Goal: Task Accomplishment & Management: Use online tool/utility

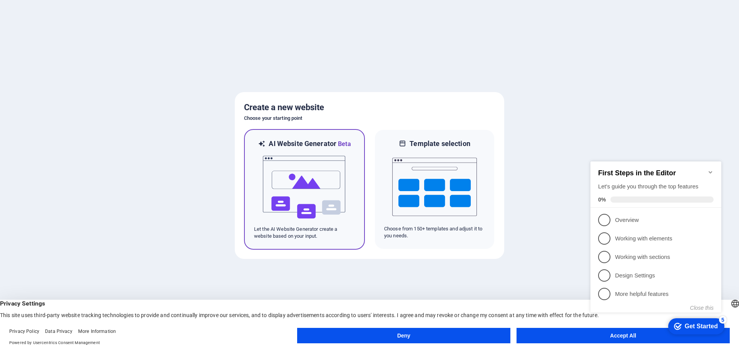
click at [320, 187] on img at bounding box center [304, 187] width 85 height 77
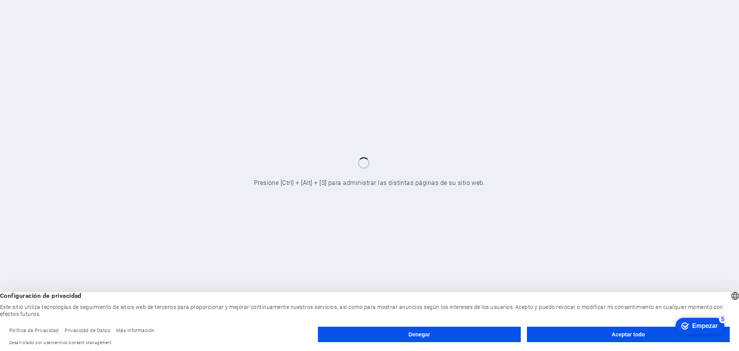
click at [595, 336] on button "Aceptar todo" at bounding box center [628, 334] width 203 height 15
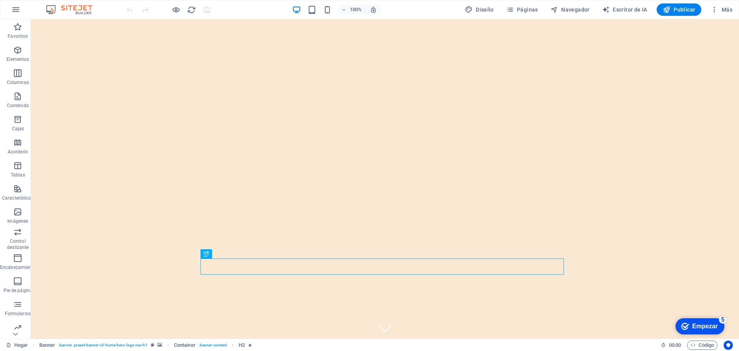
drag, startPoint x: 0, startPoint y: 301, endPoint x: -32, endPoint y: 299, distance: 32.0
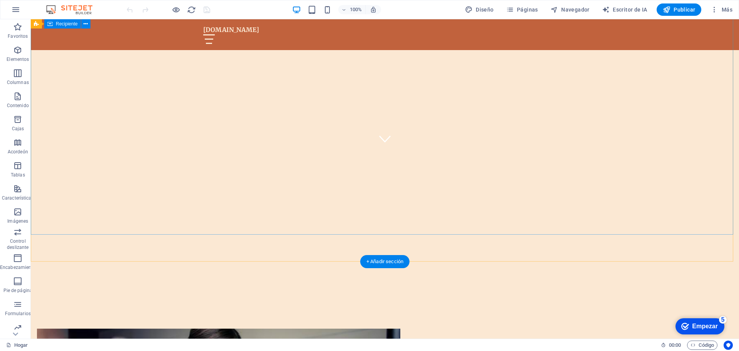
scroll to position [77, 0]
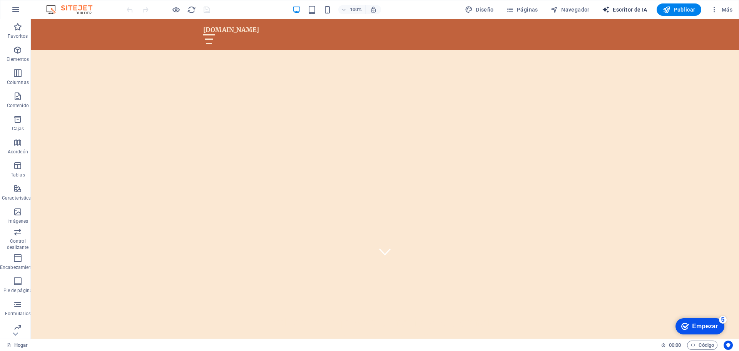
click at [619, 10] on font "Escritor de IA" at bounding box center [630, 10] width 35 height 6
select select "English"
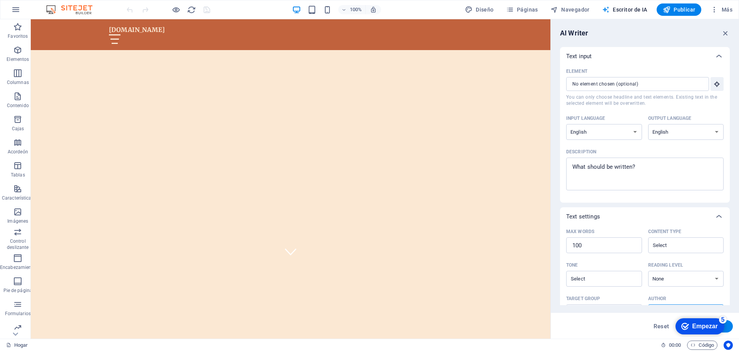
scroll to position [0, 0]
click at [616, 131] on select "albanés árabe armenio Awadhi azerbaiyano baskir vasco bielorruso bengalí Bhojpu…" at bounding box center [605, 132] width 76 height 16
click at [623, 104] on font "Solo puedes elegir elementos de título y texto. El texto existente en el elemen…" at bounding box center [643, 100] width 153 height 12
click at [623, 91] on input "Elemento ​ Solo puedes elegir elementos de título y texto. El texto existente e…" at bounding box center [635, 84] width 137 height 14
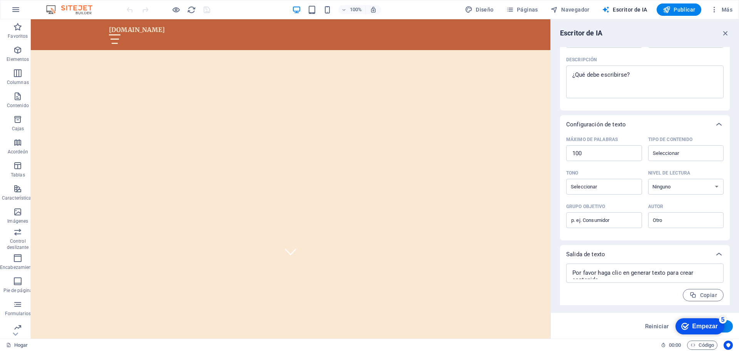
scroll to position [94, 0]
click at [681, 8] on font "Publicar" at bounding box center [685, 10] width 22 height 6
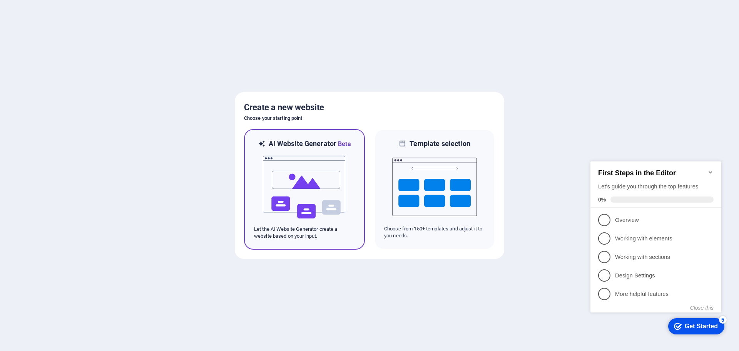
click at [298, 195] on img at bounding box center [304, 187] width 85 height 77
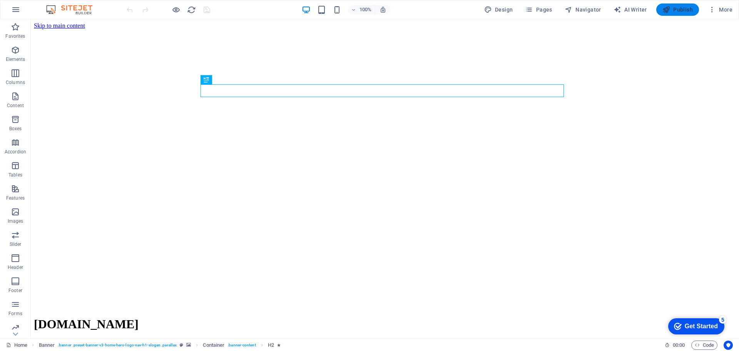
click at [674, 11] on span "Publish" at bounding box center [678, 10] width 30 height 8
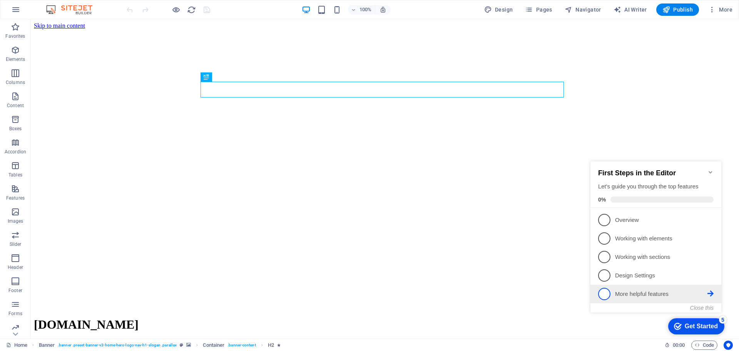
click at [605, 293] on span "5" at bounding box center [604, 294] width 12 height 12
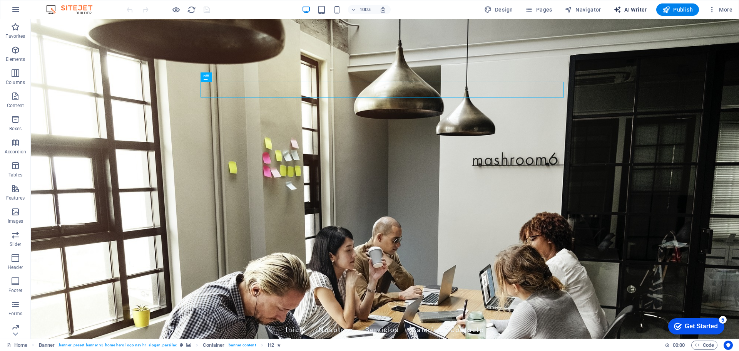
click at [640, 8] on span "AI Writer" at bounding box center [631, 10] width 34 height 8
select select "English"
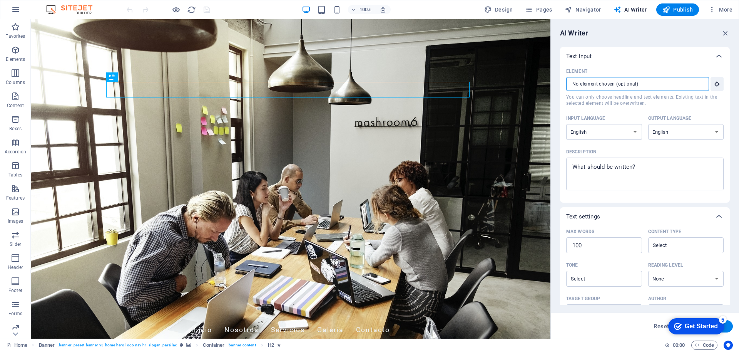
click at [651, 84] on input "Element ​ You can only choose headline and text elements. Existing text in the …" at bounding box center [635, 84] width 137 height 14
click at [626, 130] on select "Albanian Arabic Armenian Awadhi Azerbaijani Bashkir Basque Belarusian Bengali B…" at bounding box center [605, 132] width 76 height 16
select select "Spanish"
click at [567, 124] on select "Albanian Arabic Armenian Awadhi Azerbaijani Bashkir Basque Belarusian Bengali B…" at bounding box center [605, 132] width 76 height 16
click at [672, 128] on select "Albanian Arabic Armenian Awadhi Azerbaijani Bashkir Basque Belarusian Bengali B…" at bounding box center [687, 132] width 76 height 16
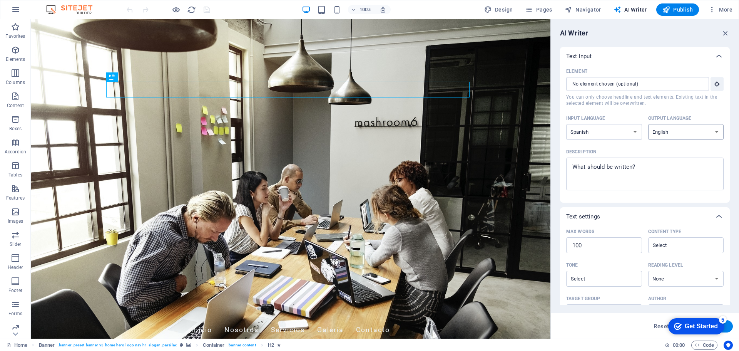
select select "Spanish"
click at [649, 124] on select "Albanian Arabic Armenian Awadhi Azerbaijani Bashkir Basque Belarusian Bengali B…" at bounding box center [687, 132] width 76 height 16
click at [509, 10] on span "Design" at bounding box center [498, 10] width 29 height 8
select select "px"
select select "200"
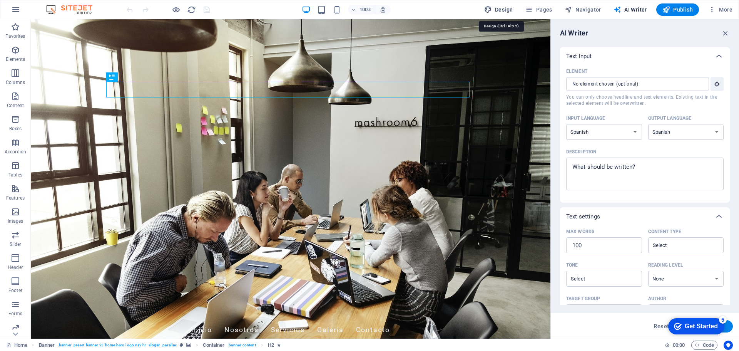
select select "px"
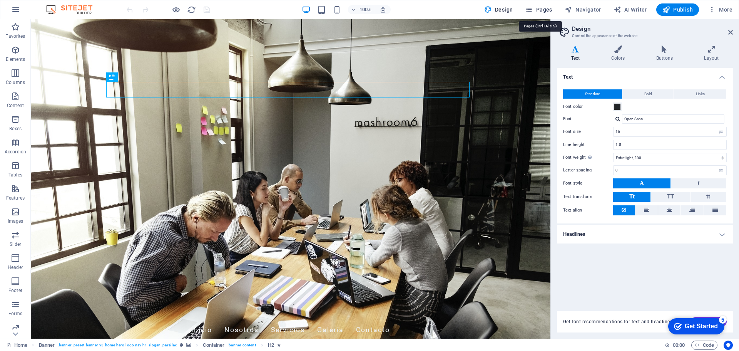
click at [548, 12] on span "Pages" at bounding box center [538, 10] width 27 height 8
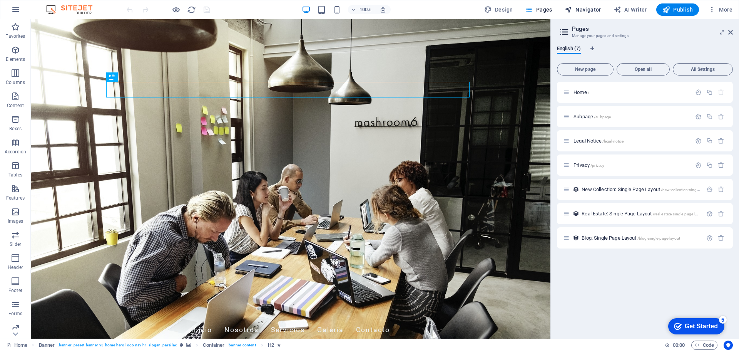
click at [586, 12] on span "Navigator" at bounding box center [583, 10] width 37 height 8
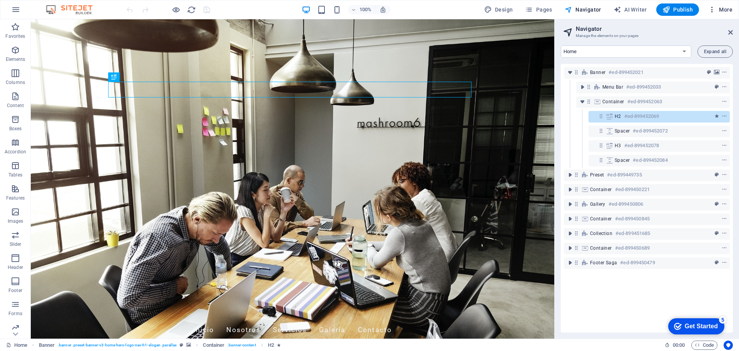
click at [724, 10] on span "More" at bounding box center [721, 10] width 24 height 8
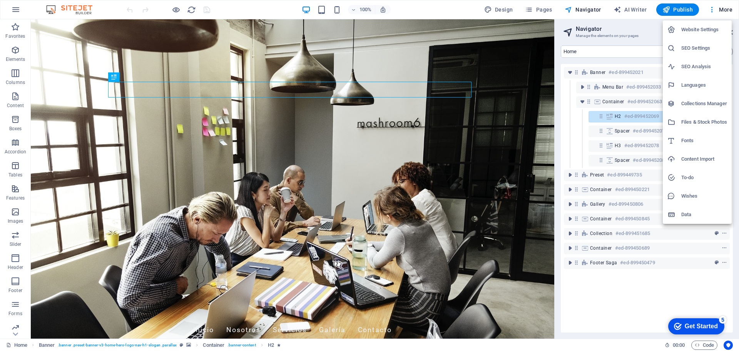
click at [699, 85] on h6 "Languages" at bounding box center [705, 84] width 46 height 9
select select "41"
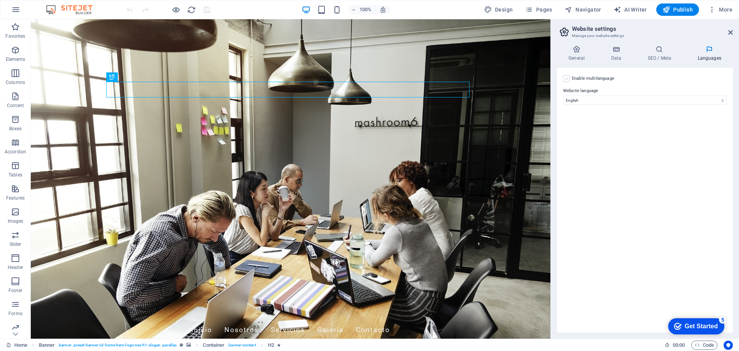
click at [567, 80] on label at bounding box center [566, 78] width 7 height 7
click at [0, 0] on input "Enable multilanguage To disable multilanguage delete all languages until only o…" at bounding box center [0, 0] width 0 height 0
select select
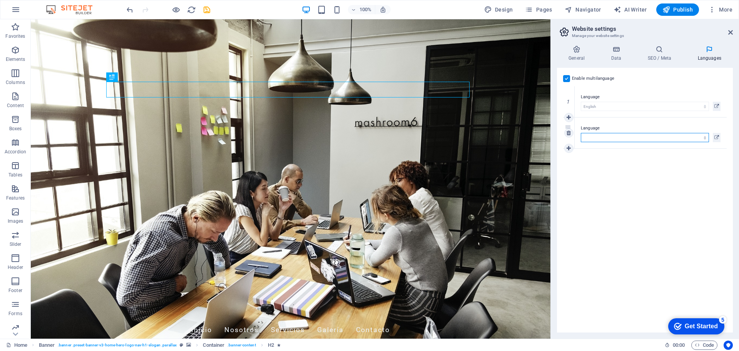
click at [590, 138] on select "Abkhazian Afar Afrikaans Akan Albanian Amharic Arabic Aragonese Armenian Assame…" at bounding box center [645, 137] width 128 height 9
click at [592, 139] on select "Abkhazian Afar Afrikaans Akan Albanian Amharic Arabic Aragonese Armenian Assame…" at bounding box center [645, 137] width 128 height 9
click at [723, 121] on div "Language Abkhazian Afar Afrikaans Akan Albanian Amharic Arabic Aragonese Armeni…" at bounding box center [651, 132] width 152 height 31
click at [571, 135] on icon at bounding box center [569, 132] width 4 height 5
click at [717, 105] on icon at bounding box center [717, 106] width 5 height 9
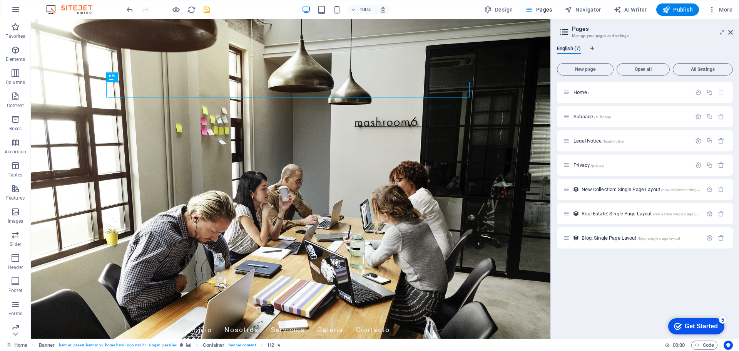
click at [717, 105] on div "Home / Subpage /subpage Legal Notice /legal-notice Privacy /privacy New Collect…" at bounding box center [645, 165] width 176 height 167
click at [726, 10] on span "More" at bounding box center [721, 10] width 24 height 8
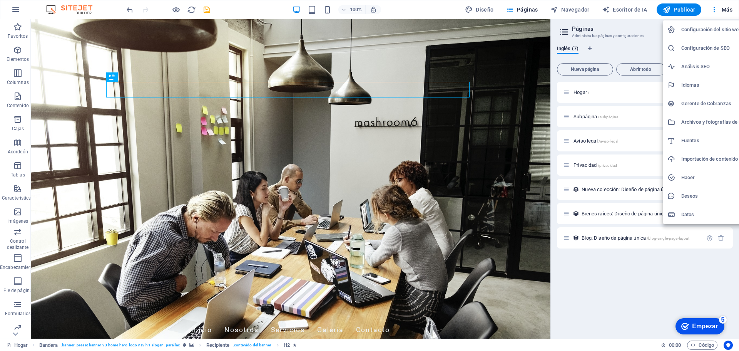
click at [15, 10] on div at bounding box center [369, 175] width 739 height 351
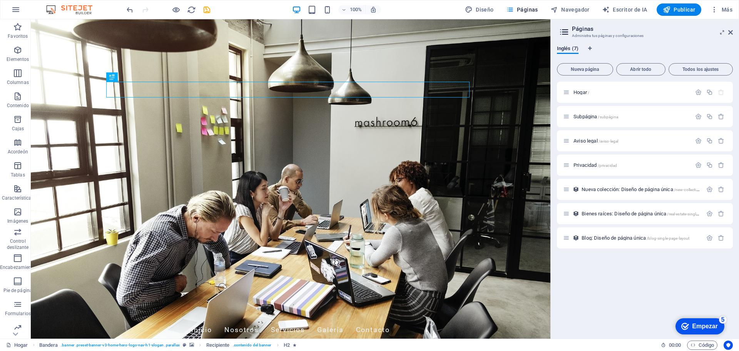
click at [80, 10] on img at bounding box center [73, 9] width 58 height 9
click at [627, 12] on font "Escritor de IA" at bounding box center [630, 10] width 35 height 6
select select "Spanish"
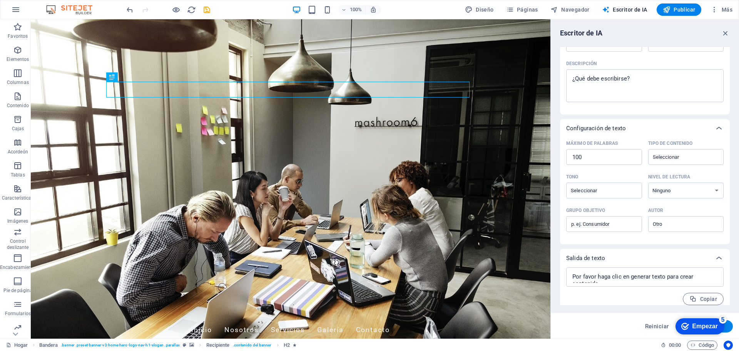
scroll to position [94, 0]
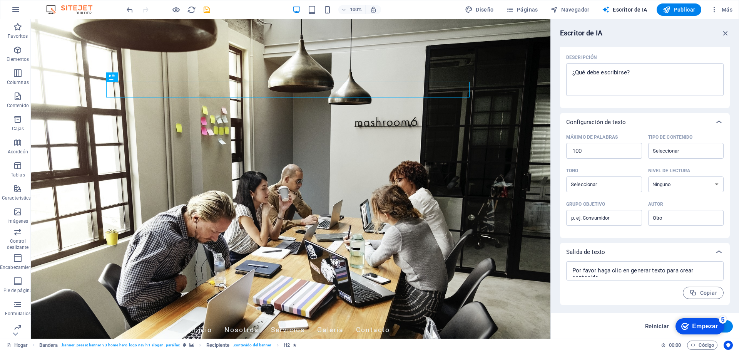
click at [656, 327] on font "Reiniciar" at bounding box center [657, 326] width 24 height 7
select select "English"
type textarea "x"
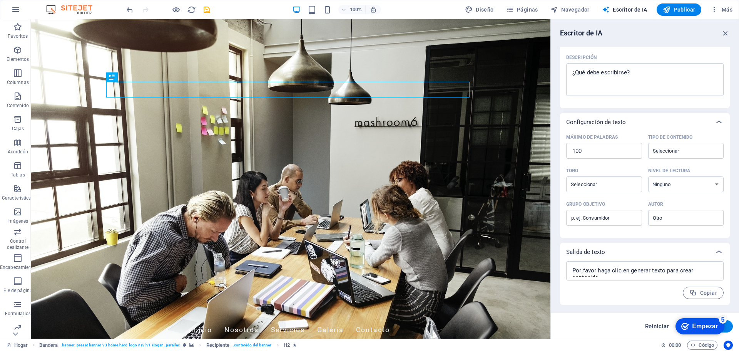
click at [656, 327] on font "Reiniciar" at bounding box center [657, 326] width 24 height 7
type textarea "x"
click at [656, 327] on font "Reiniciar" at bounding box center [657, 326] width 24 height 7
type textarea "x"
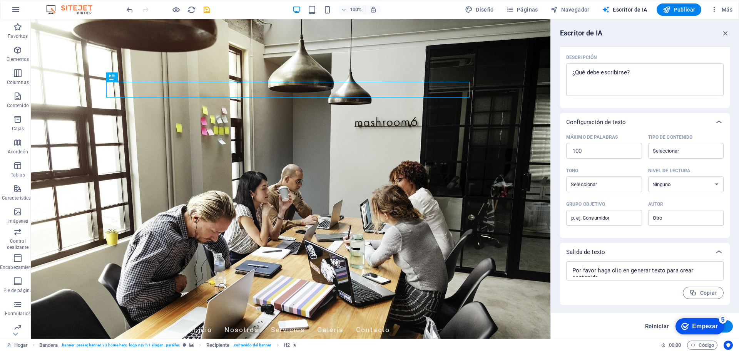
type textarea "x"
click at [656, 327] on font "Reiniciar" at bounding box center [657, 326] width 24 height 7
type textarea "x"
click at [656, 327] on font "Reiniciar" at bounding box center [657, 326] width 24 height 7
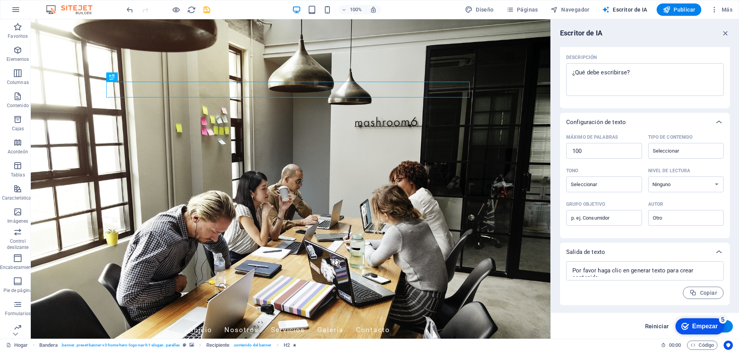
type textarea "x"
click at [656, 327] on font "Reiniciar" at bounding box center [657, 326] width 24 height 7
type textarea "x"
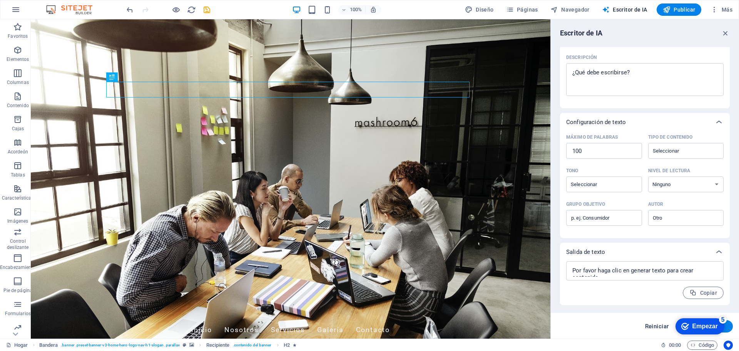
click at [656, 327] on font "Reiniciar" at bounding box center [657, 326] width 24 height 7
type textarea "x"
click at [656, 327] on font "Reiniciar" at bounding box center [657, 326] width 24 height 7
type textarea "x"
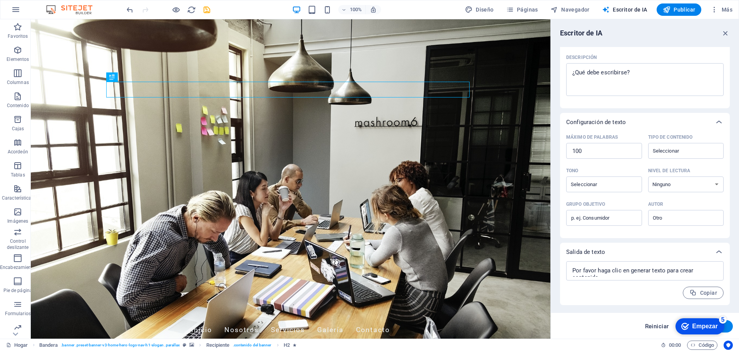
type textarea "x"
click at [656, 327] on font "Reiniciar" at bounding box center [657, 326] width 24 height 7
type textarea "x"
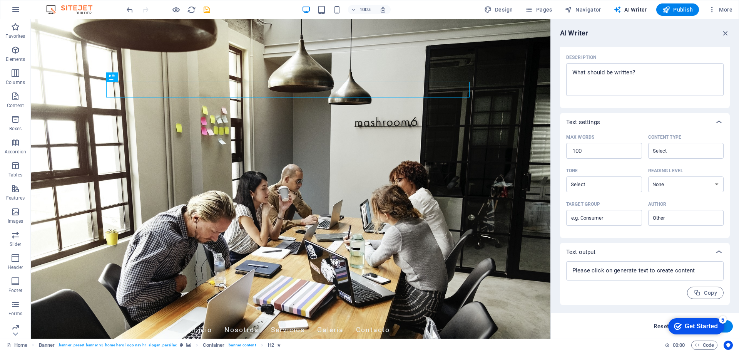
click at [660, 326] on span "Reset" at bounding box center [661, 326] width 15 height 6
type textarea "x"
click at [660, 326] on span "Reset" at bounding box center [661, 326] width 15 height 6
type textarea "x"
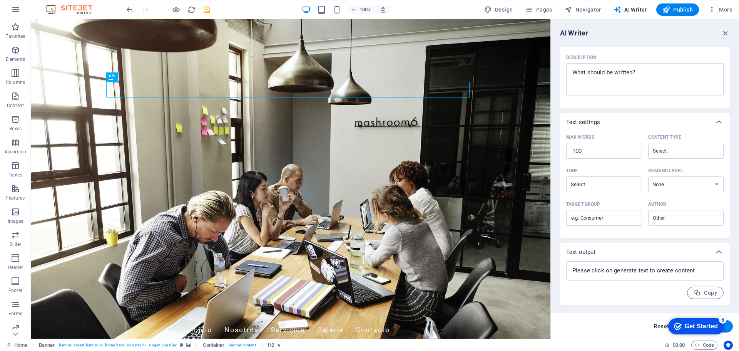
type textarea "x"
click at [706, 328] on div "Get Started" at bounding box center [701, 326] width 33 height 7
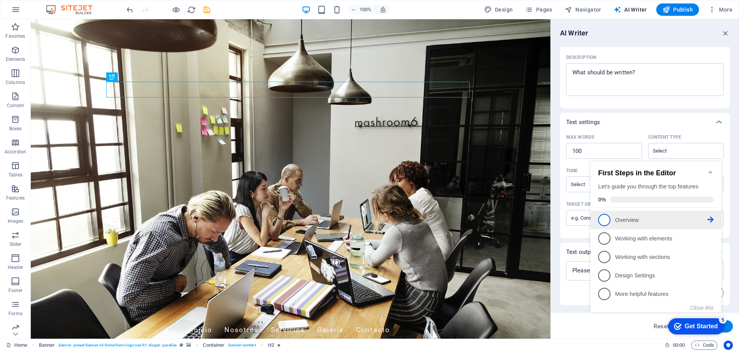
click at [604, 222] on span "1" at bounding box center [604, 220] width 12 height 12
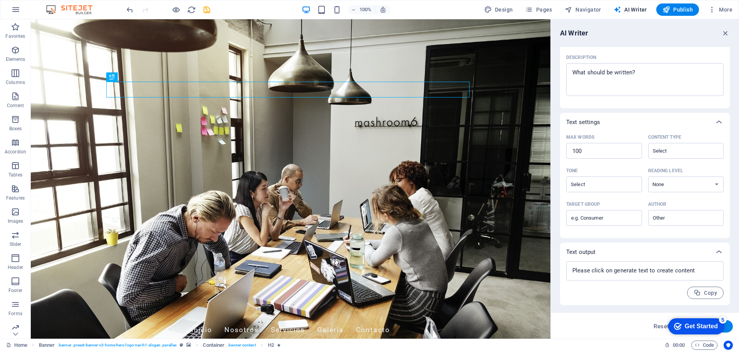
scroll to position [0, 0]
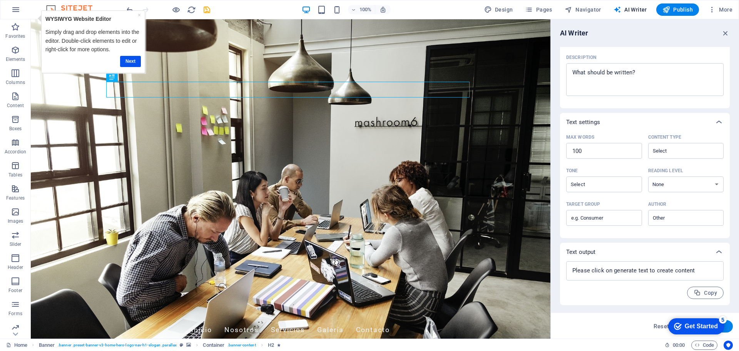
click at [695, 328] on div "Get Started" at bounding box center [701, 326] width 33 height 7
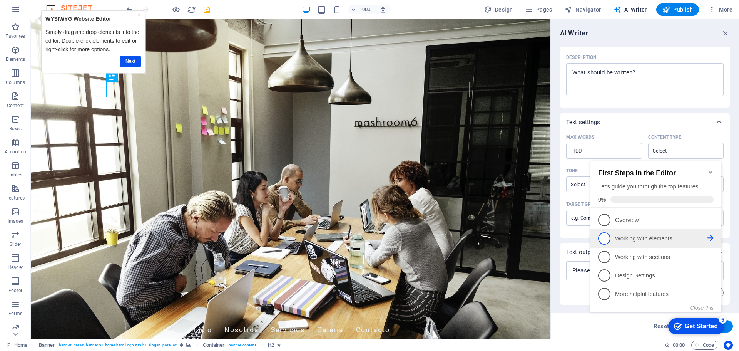
click at [605, 235] on span "2" at bounding box center [604, 238] width 12 height 12
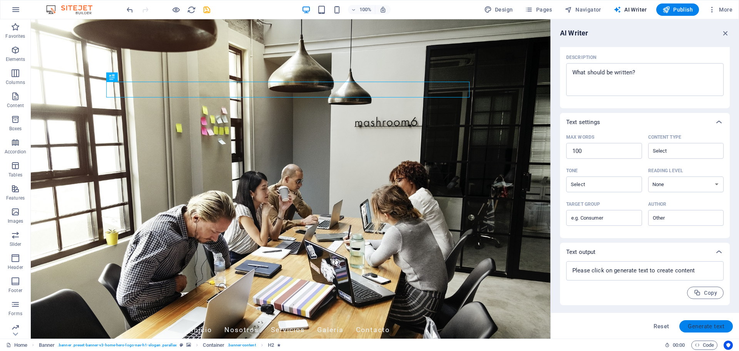
click at [687, 325] on button "Generate text" at bounding box center [707, 326] width 54 height 12
type textarea "x"
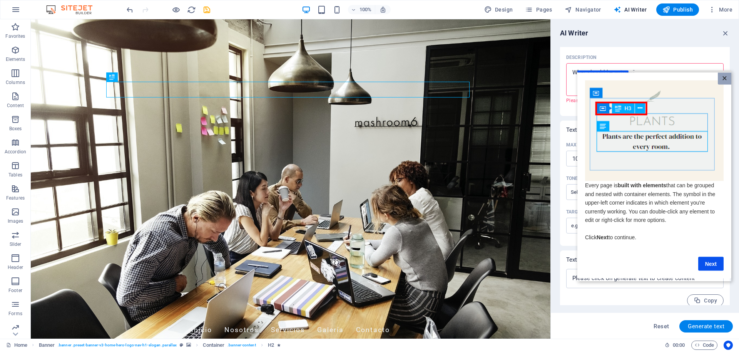
click at [726, 78] on link "×" at bounding box center [724, 78] width 13 height 12
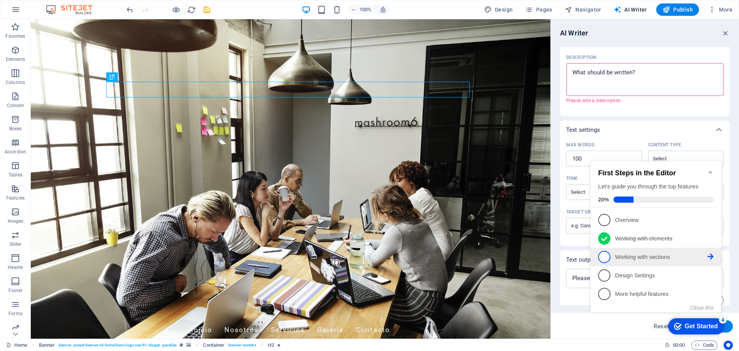
click at [603, 259] on span "3" at bounding box center [604, 257] width 12 height 12
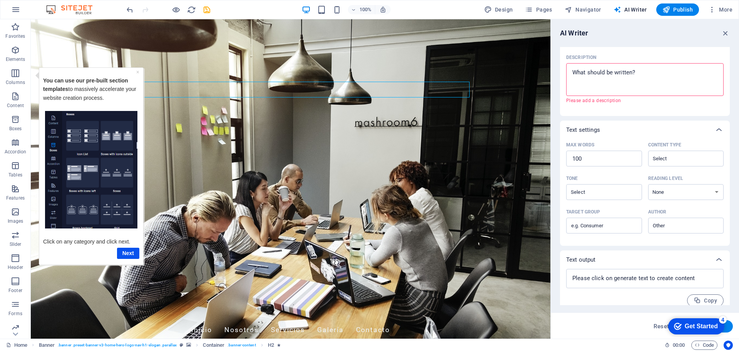
click html "checkmark Get Started 4 First Steps in the Editor Let's guide you through the t…"
click at [117, 251] on link "Next" at bounding box center [128, 252] width 22 height 11
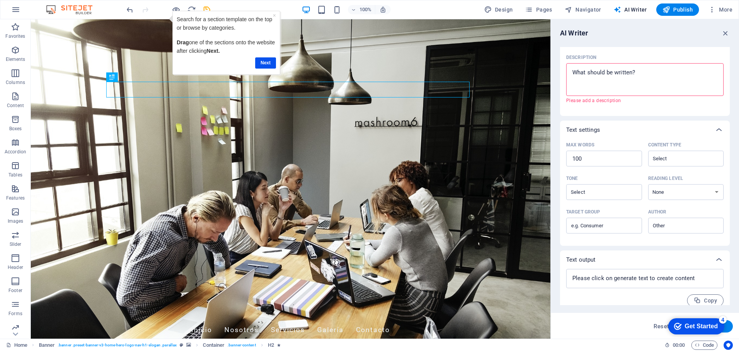
click at [719, 320] on div "4" at bounding box center [723, 320] width 8 height 8
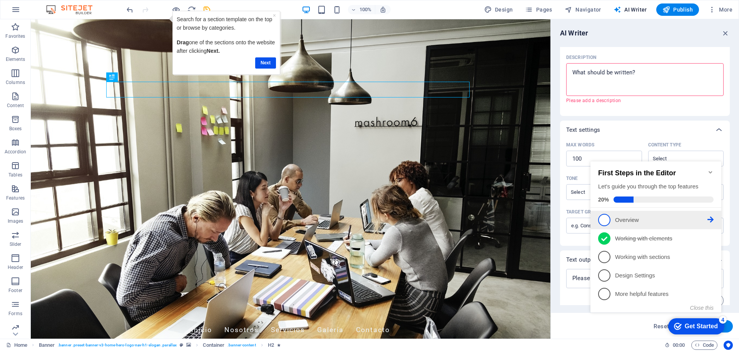
click at [609, 222] on span "1" at bounding box center [604, 220] width 12 height 12
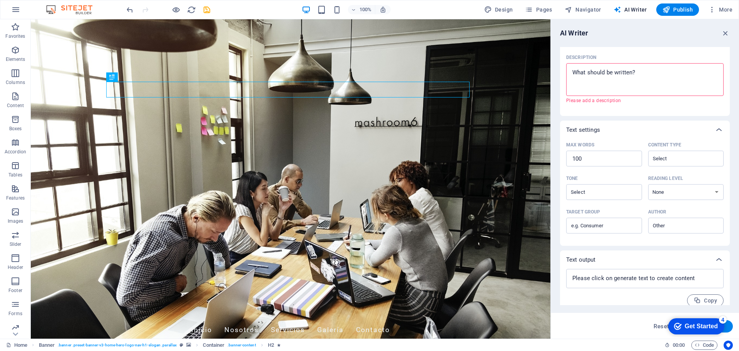
click at [692, 327] on div "Get Started" at bounding box center [701, 326] width 33 height 7
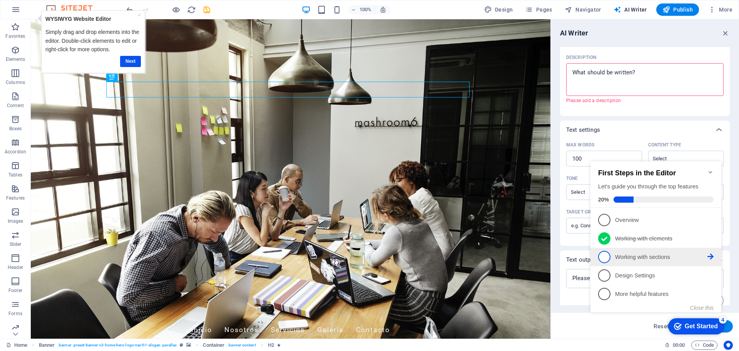
click at [604, 256] on span "3" at bounding box center [604, 257] width 12 height 12
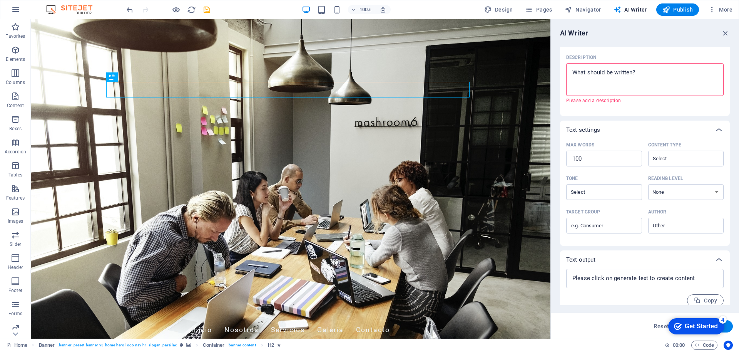
click at [697, 326] on div "Get Started" at bounding box center [701, 326] width 33 height 7
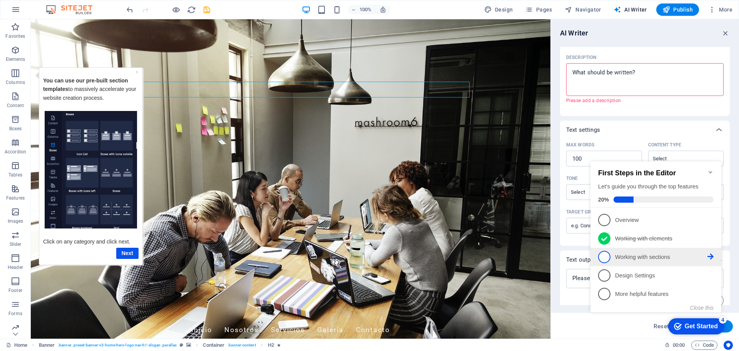
click at [708, 223] on icon at bounding box center [711, 219] width 6 height 6
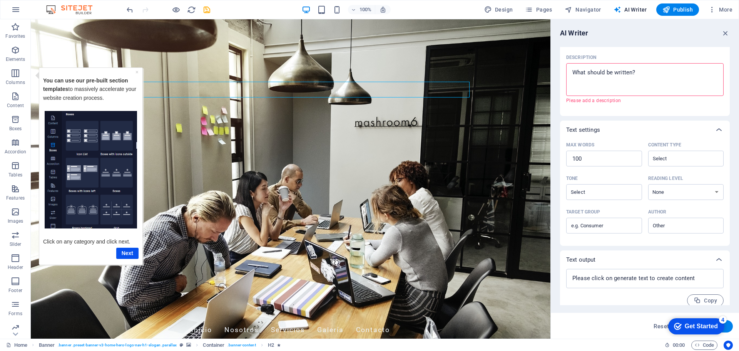
click at [718, 330] on div "Get Started" at bounding box center [701, 326] width 33 height 7
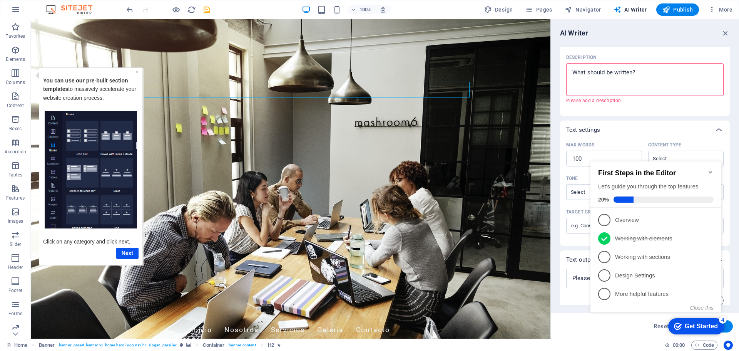
click at [711, 274] on icon at bounding box center [711, 275] width 6 height 6
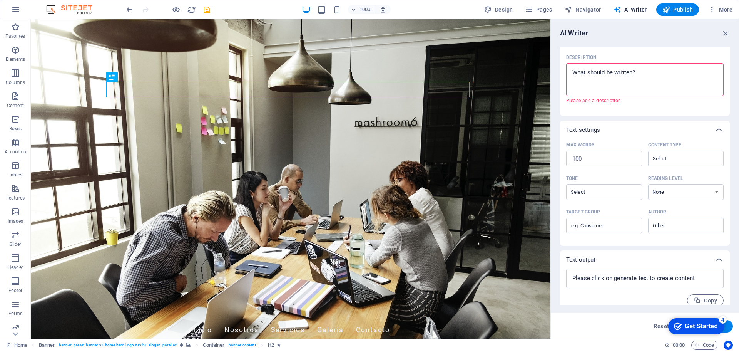
click at [718, 330] on div "Get Started" at bounding box center [701, 326] width 33 height 7
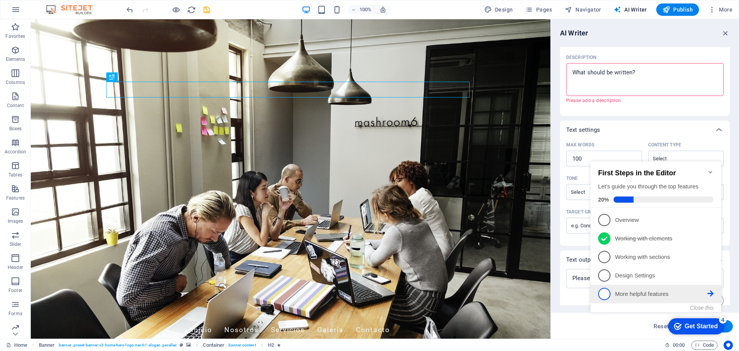
click at [712, 223] on icon at bounding box center [711, 219] width 6 height 6
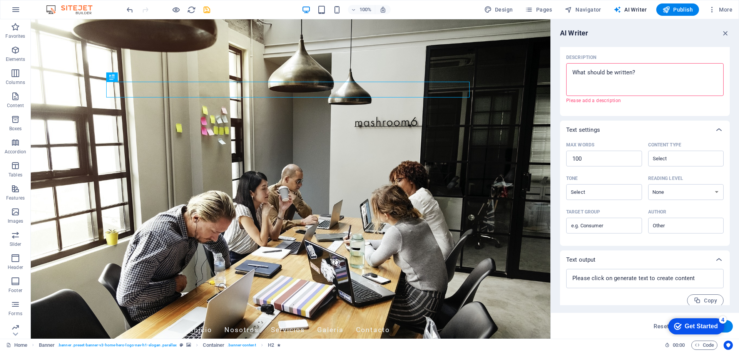
drag, startPoint x: 773, startPoint y: 489, endPoint x: 778, endPoint y: 481, distance: 10.2
click at [718, 330] on div "Get Started" at bounding box center [701, 326] width 33 height 7
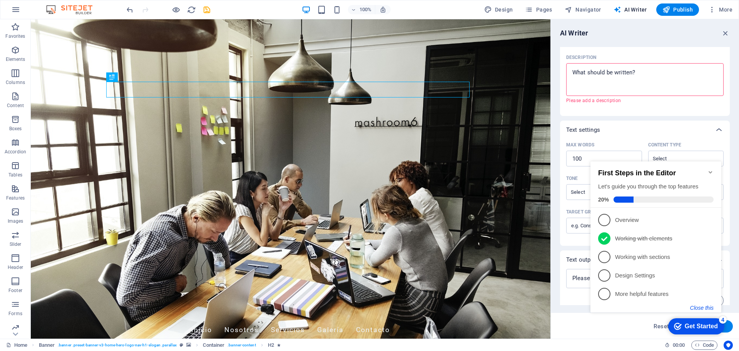
click at [702, 307] on button "Close this" at bounding box center [702, 308] width 23 height 6
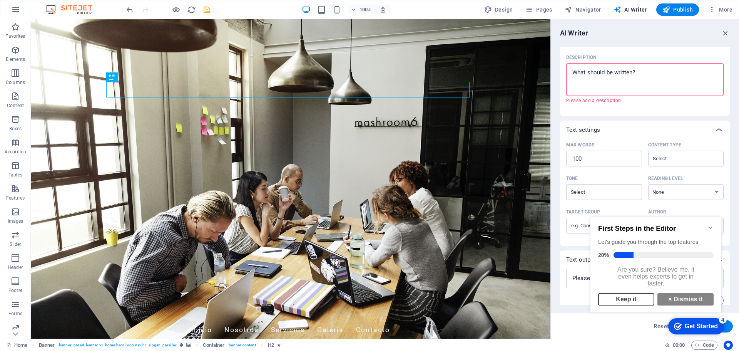
click at [625, 305] on link "Keep it" at bounding box center [626, 299] width 56 height 12
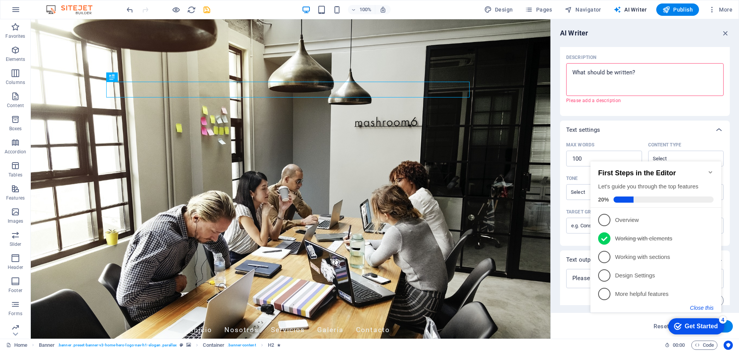
click at [704, 306] on button "Close this" at bounding box center [702, 308] width 23 height 6
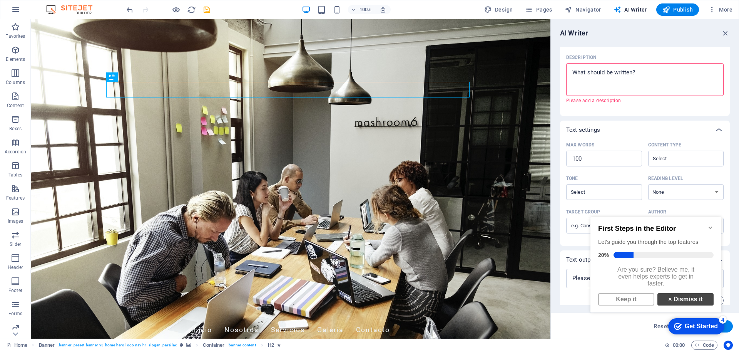
click at [678, 303] on link "× Dismiss it" at bounding box center [686, 299] width 56 height 12
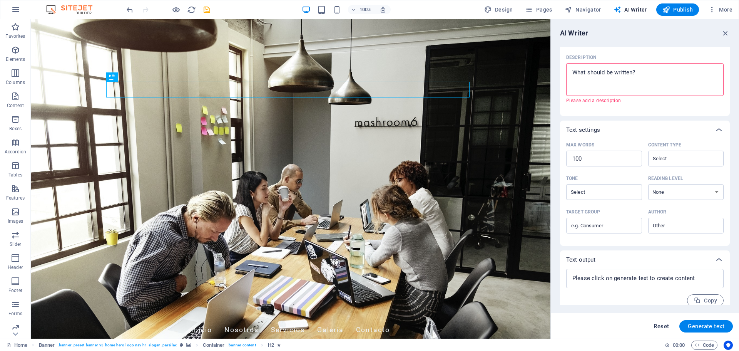
click at [662, 328] on span "Reset" at bounding box center [661, 326] width 15 height 6
type textarea "x"
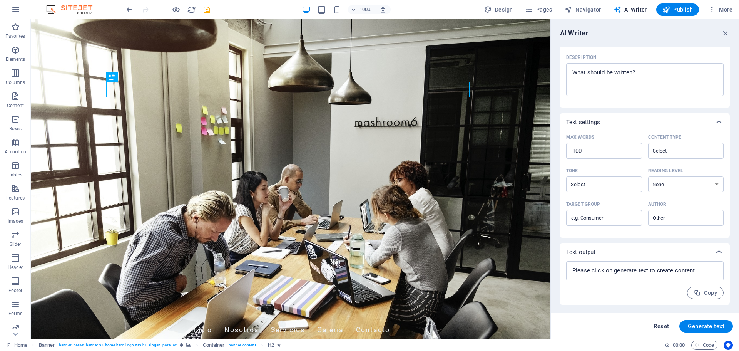
click at [662, 328] on span "Reset" at bounding box center [661, 326] width 15 height 6
type textarea "x"
click at [635, 11] on span "AI Writer" at bounding box center [631, 10] width 34 height 8
click at [721, 10] on span "More" at bounding box center [721, 10] width 24 height 8
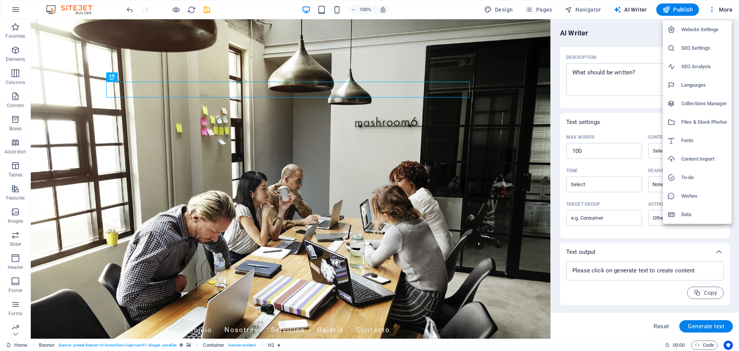
click at [728, 11] on div at bounding box center [369, 175] width 739 height 351
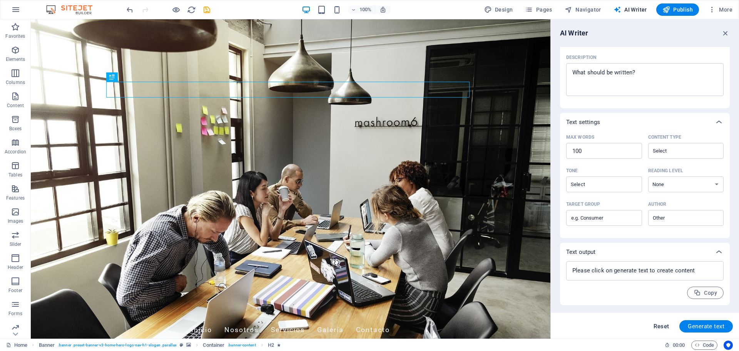
click at [663, 327] on span "Reset" at bounding box center [661, 326] width 15 height 6
type textarea "x"
click at [663, 327] on span "Reset" at bounding box center [661, 326] width 15 height 6
type textarea "x"
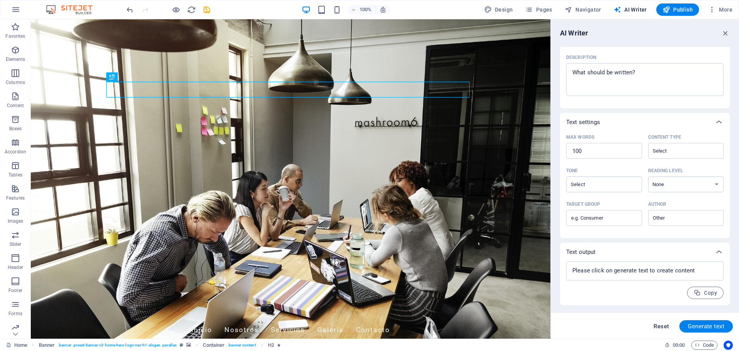
type textarea "x"
click at [663, 327] on span "Reset" at bounding box center [661, 326] width 15 height 6
type textarea "x"
click at [663, 327] on span "Reset" at bounding box center [661, 326] width 15 height 6
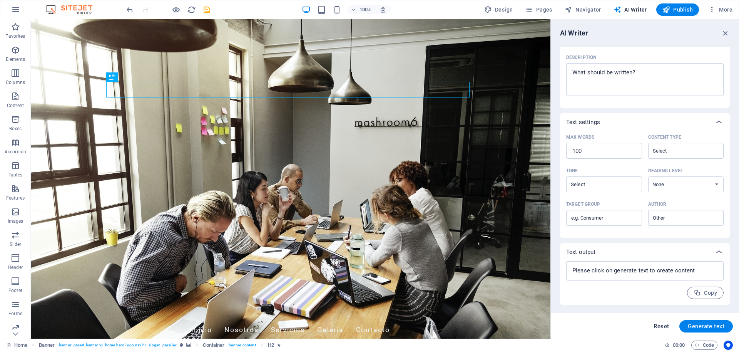
type textarea "x"
click at [663, 327] on span "Reset" at bounding box center [661, 326] width 15 height 6
type textarea "x"
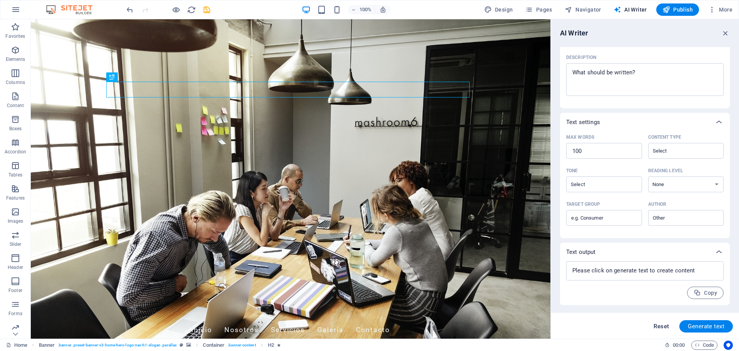
click at [663, 327] on span "Reset" at bounding box center [661, 326] width 15 height 6
type textarea "x"
click at [663, 327] on span "Reset" at bounding box center [661, 326] width 15 height 6
type textarea "x"
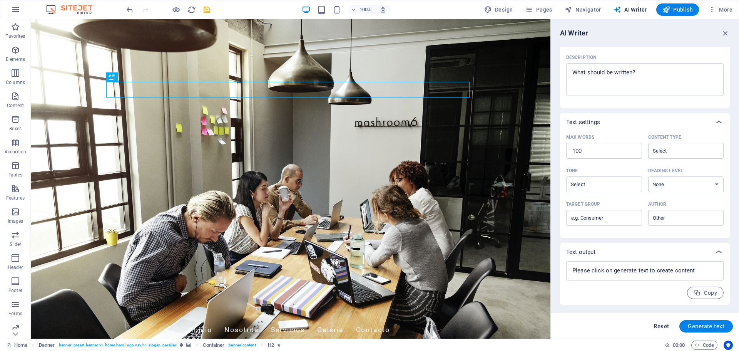
type textarea "x"
click at [663, 327] on span "Reset" at bounding box center [661, 326] width 15 height 6
type textarea "x"
click at [663, 327] on span "Reset" at bounding box center [661, 326] width 15 height 6
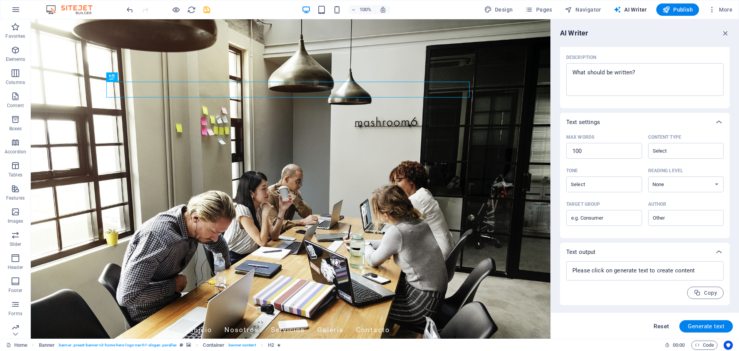
type textarea "x"
click at [663, 327] on span "Reset" at bounding box center [661, 326] width 15 height 6
type textarea "x"
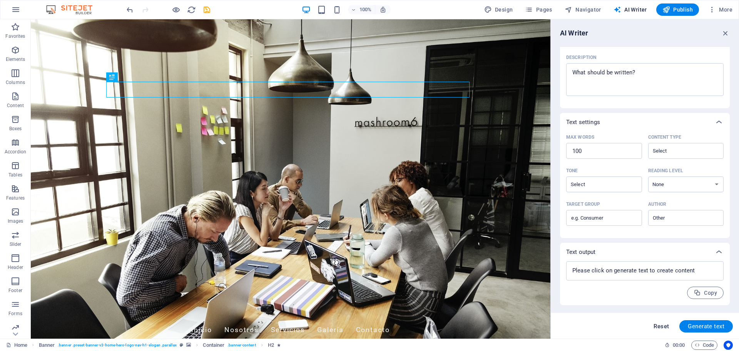
click at [663, 327] on span "Reset" at bounding box center [661, 326] width 15 height 6
type textarea "x"
click at [663, 327] on span "Reset" at bounding box center [661, 326] width 15 height 6
type textarea "x"
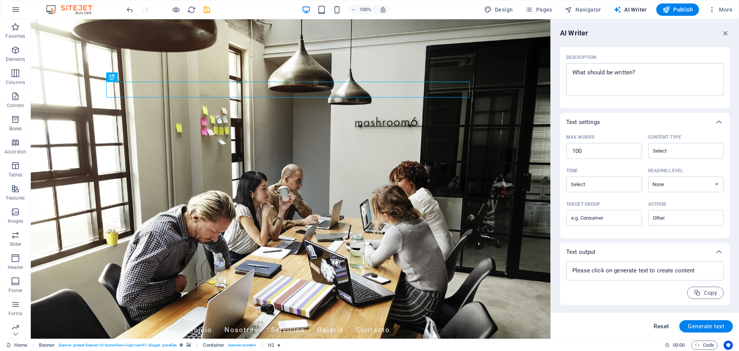
type textarea "x"
click at [663, 327] on span "Reset" at bounding box center [661, 326] width 15 height 6
type textarea "x"
click at [663, 327] on span "Reset" at bounding box center [661, 326] width 15 height 6
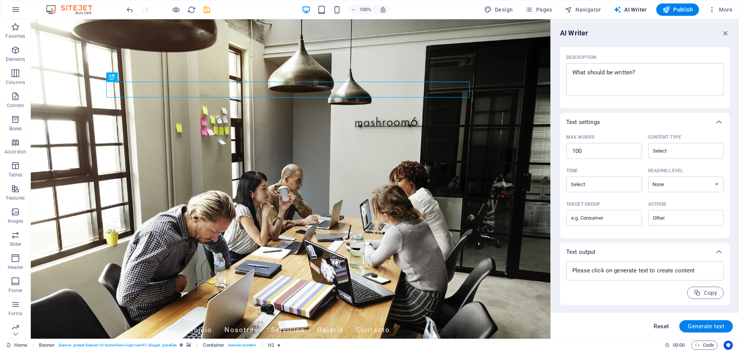
type textarea "x"
click at [13, 12] on icon "button" at bounding box center [15, 9] width 9 height 9
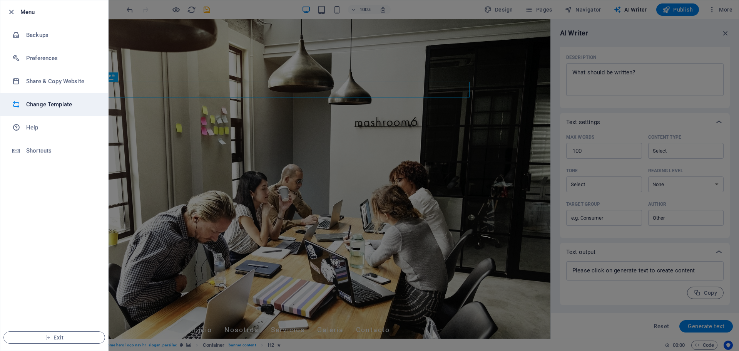
click at [52, 105] on h6 "Change Template" at bounding box center [61, 104] width 71 height 9
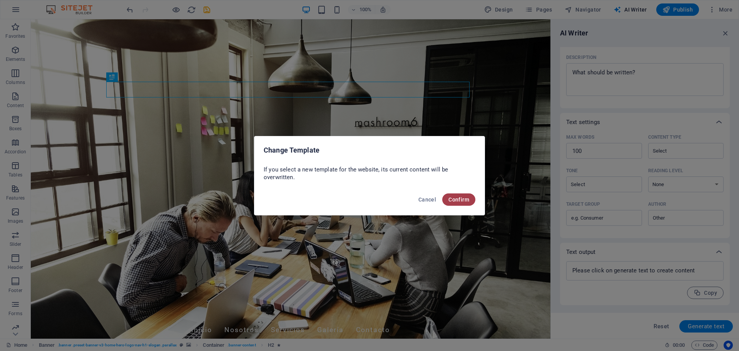
click at [463, 205] on button "Confirm" at bounding box center [459, 199] width 33 height 12
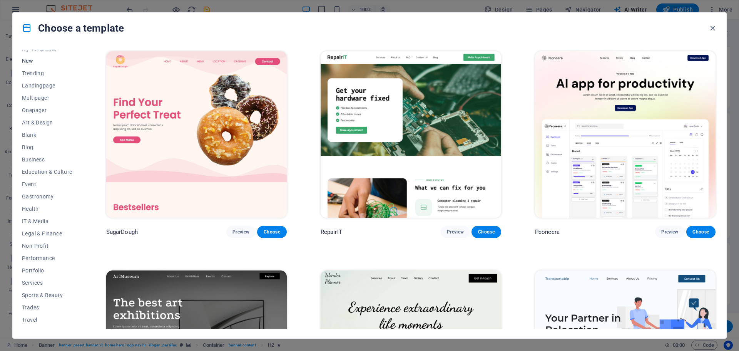
scroll to position [29, 0]
click at [36, 213] on span "IT & Media" at bounding box center [47, 212] width 50 height 6
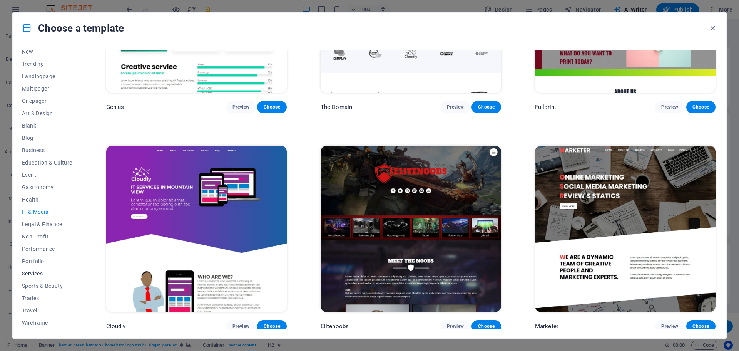
click at [33, 272] on span "Services" at bounding box center [47, 273] width 50 height 6
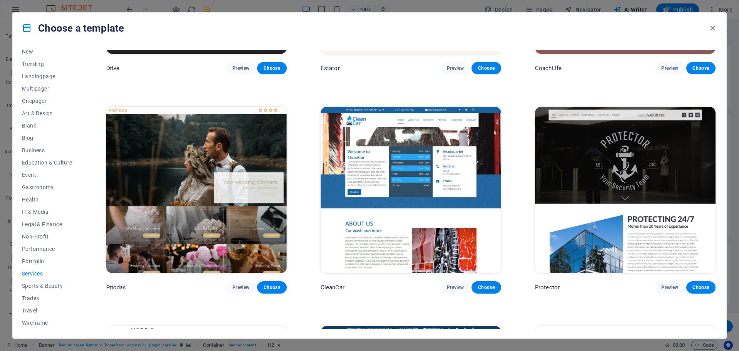
scroll to position [410, 0]
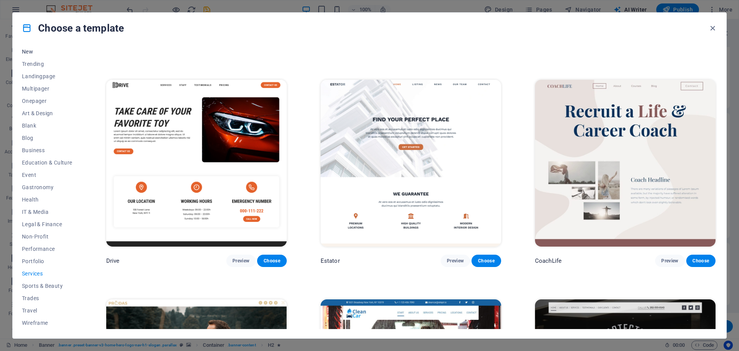
click at [33, 50] on span "New" at bounding box center [47, 52] width 50 height 6
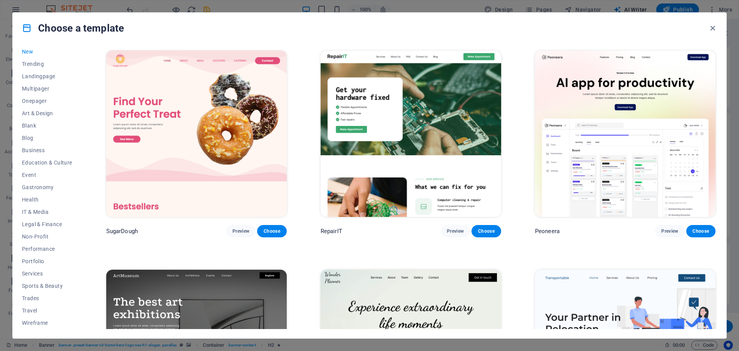
scroll to position [0, 0]
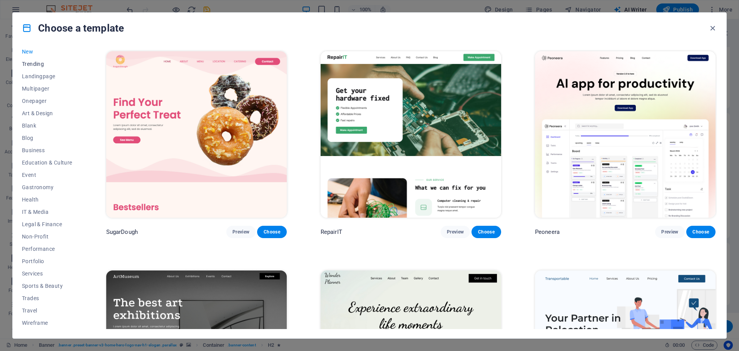
click at [33, 62] on span "Trending" at bounding box center [47, 64] width 50 height 6
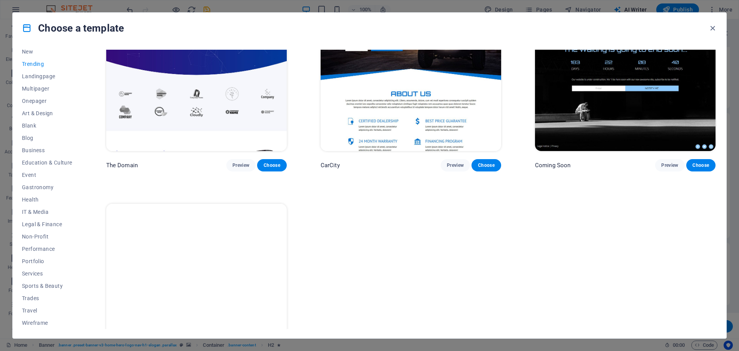
scroll to position [1000, 0]
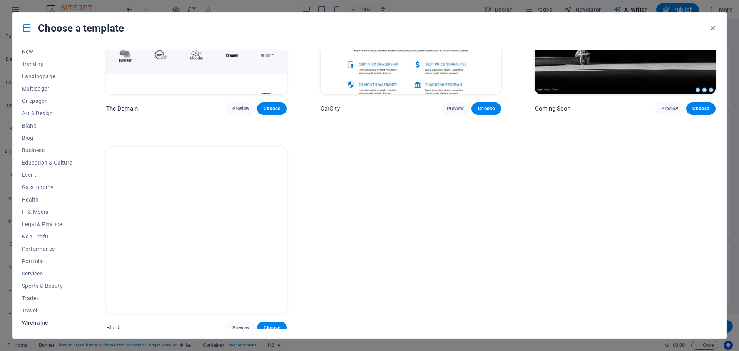
click at [37, 322] on span "Wireframe" at bounding box center [47, 323] width 50 height 6
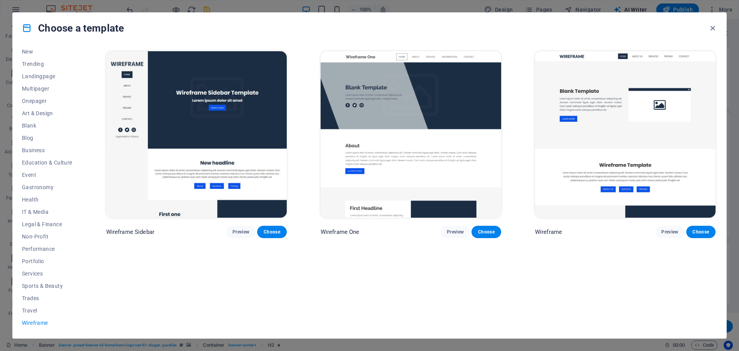
scroll to position [0, 0]
click at [31, 312] on span "Travel" at bounding box center [47, 310] width 50 height 6
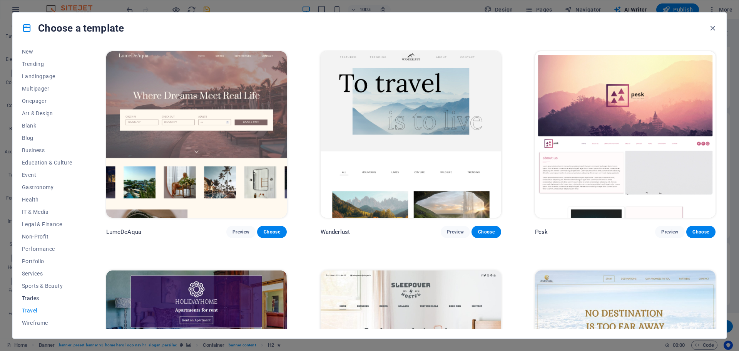
click at [34, 296] on span "Trades" at bounding box center [47, 298] width 50 height 6
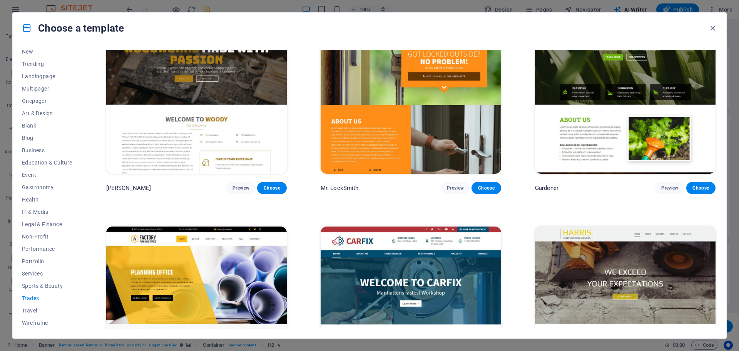
scroll to position [345, 0]
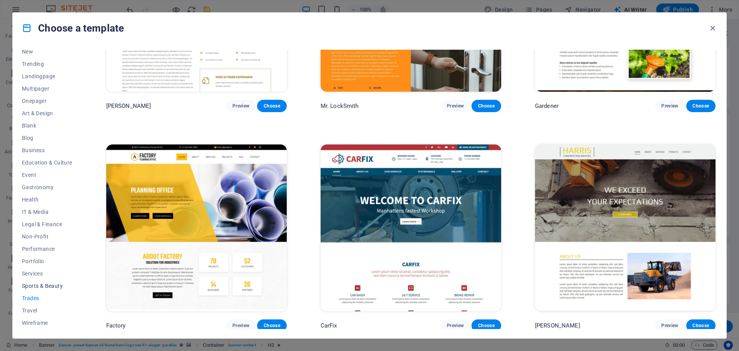
click at [49, 285] on span "Sports & Beauty" at bounding box center [47, 286] width 50 height 6
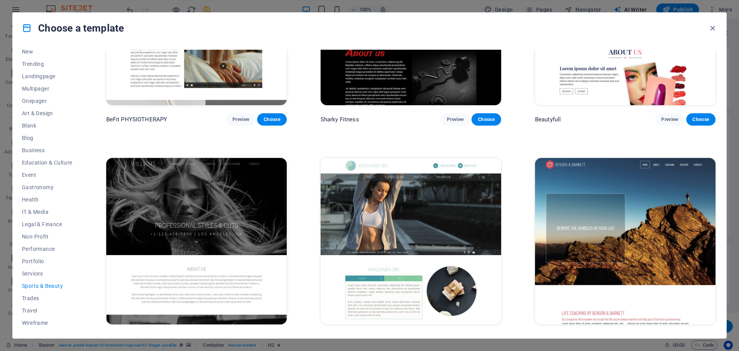
scroll to position [782, 0]
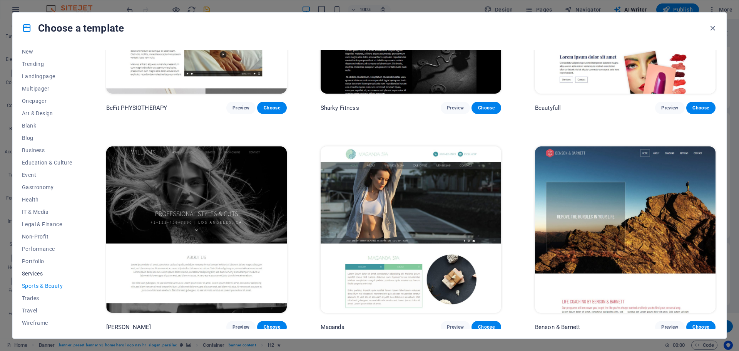
click at [37, 275] on span "Services" at bounding box center [47, 273] width 50 height 6
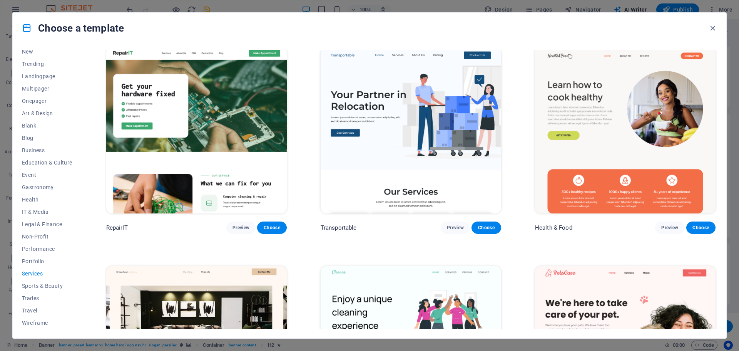
scroll to position [0, 0]
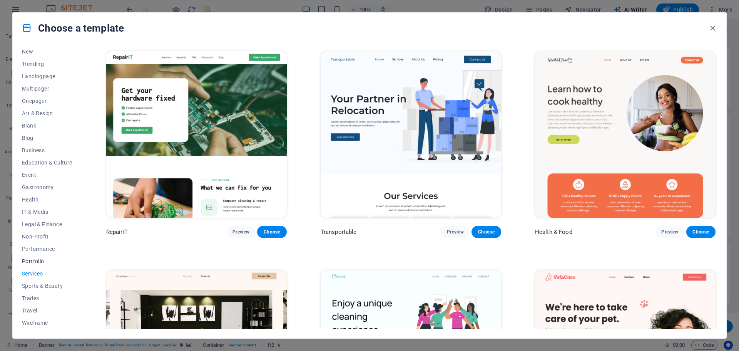
click at [28, 262] on span "Portfolio" at bounding box center [47, 261] width 50 height 6
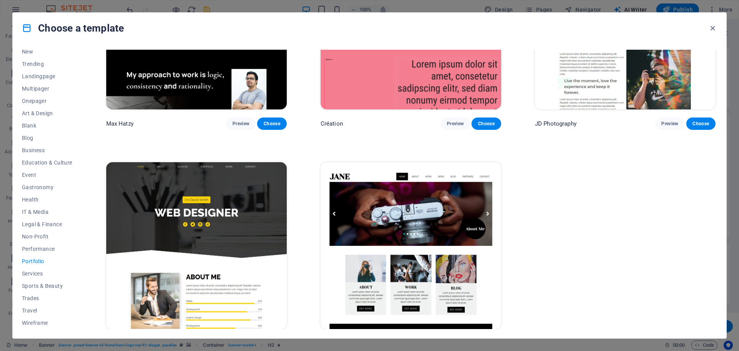
scroll to position [345, 0]
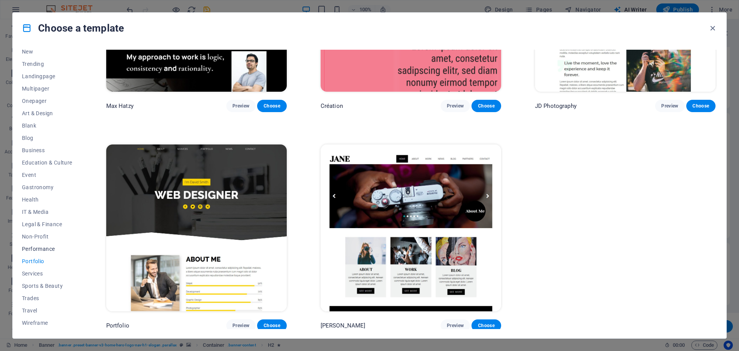
click at [35, 251] on span "Performance" at bounding box center [47, 249] width 50 height 6
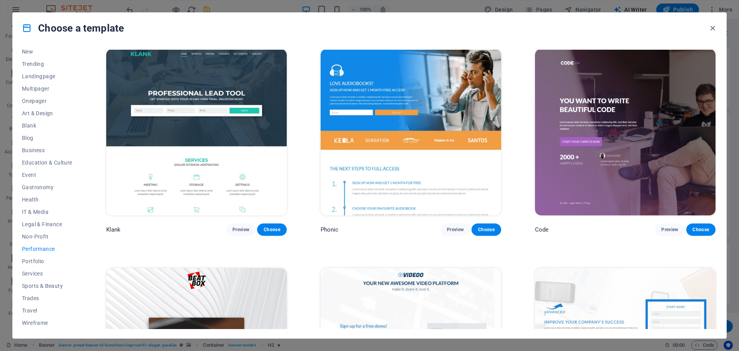
scroll to position [0, 0]
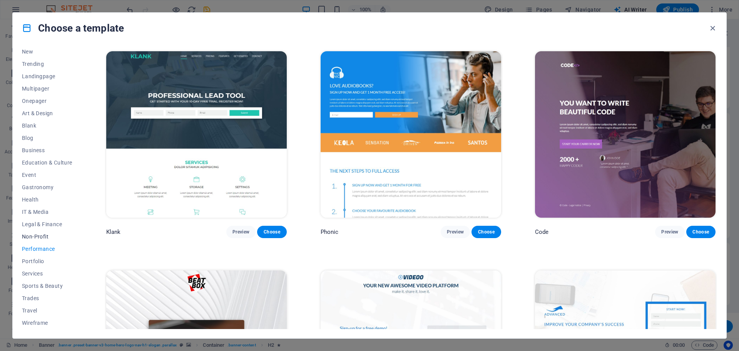
click at [40, 236] on span "Non-Profit" at bounding box center [47, 236] width 50 height 6
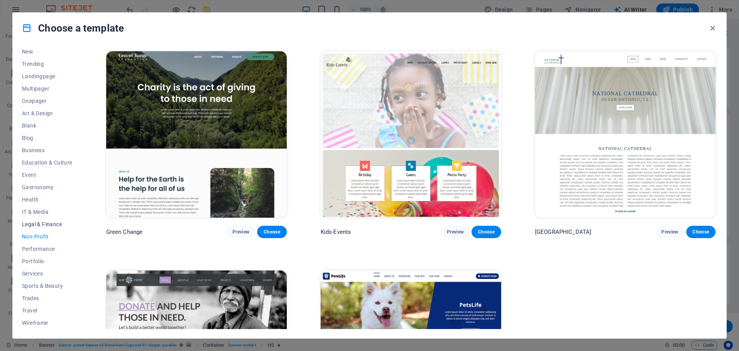
click at [39, 224] on span "Legal & Finance" at bounding box center [47, 224] width 50 height 6
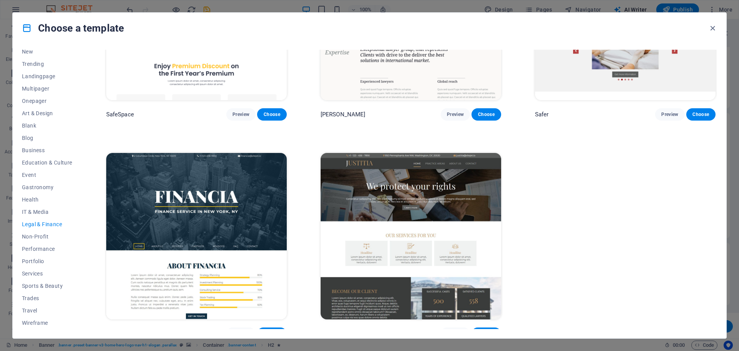
scroll to position [127, 0]
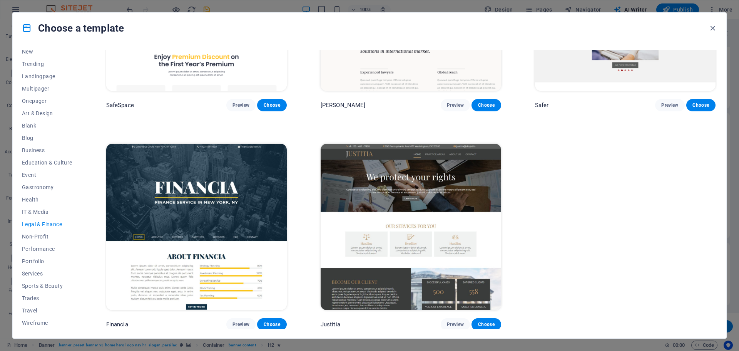
click at [409, 179] on img at bounding box center [411, 227] width 181 height 166
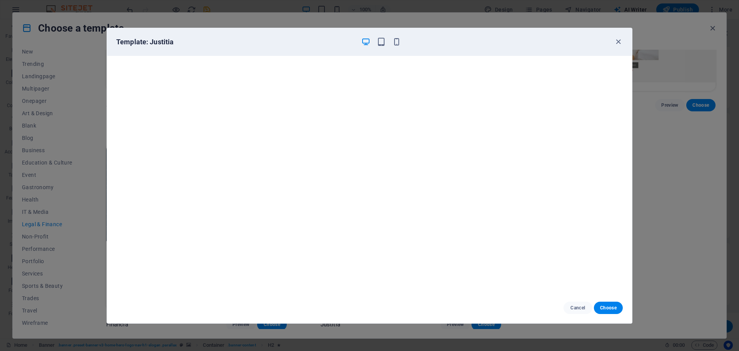
scroll to position [2, 0]
click at [575, 305] on span "Cancel" at bounding box center [578, 308] width 17 height 6
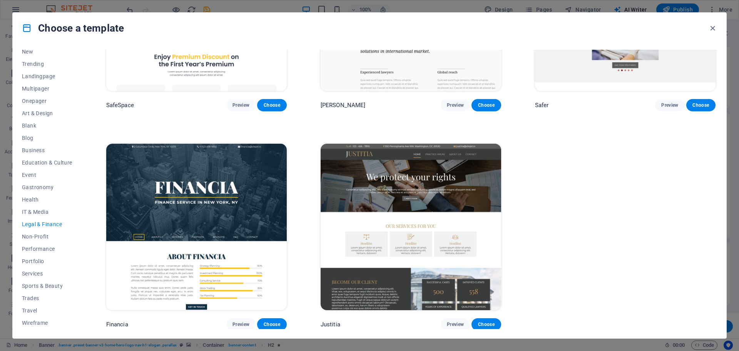
click at [230, 229] on img at bounding box center [196, 227] width 181 height 166
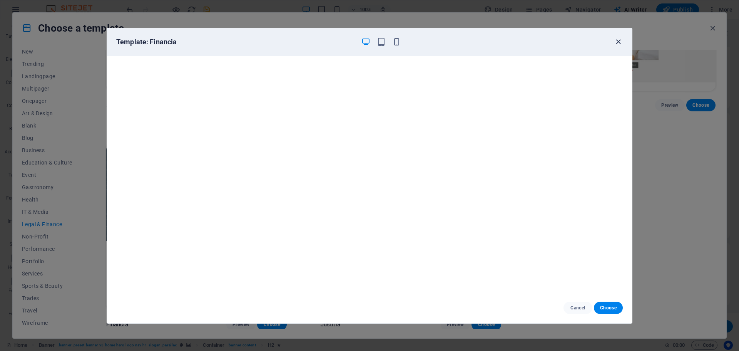
click at [619, 40] on icon "button" at bounding box center [618, 41] width 9 height 9
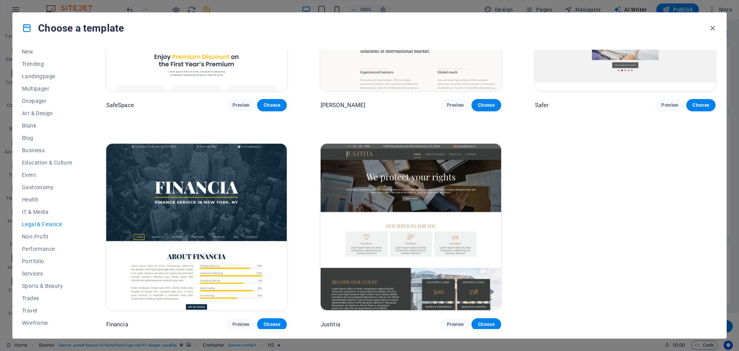
scroll to position [0, 0]
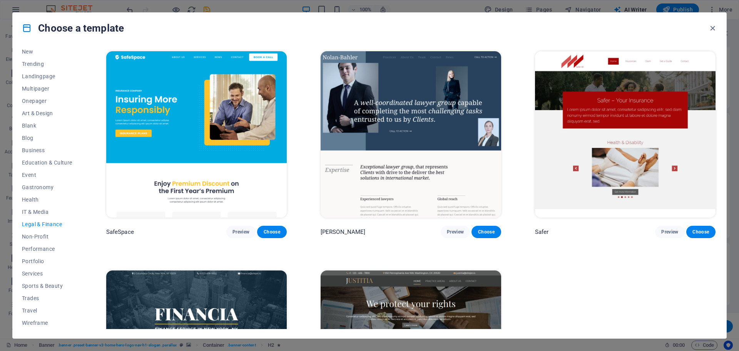
click at [620, 125] on img at bounding box center [625, 134] width 181 height 166
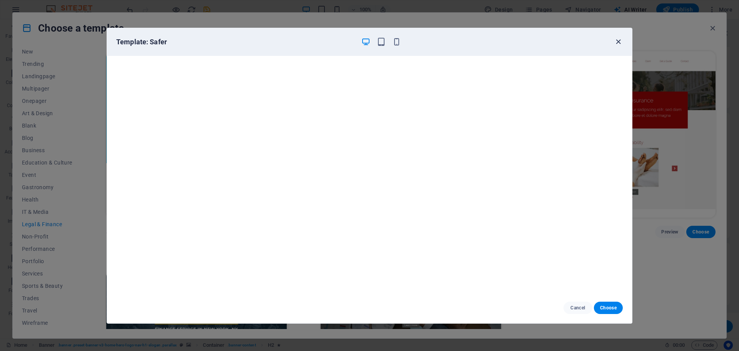
click at [618, 41] on icon "button" at bounding box center [618, 41] width 9 height 9
